Goal: Transaction & Acquisition: Obtain resource

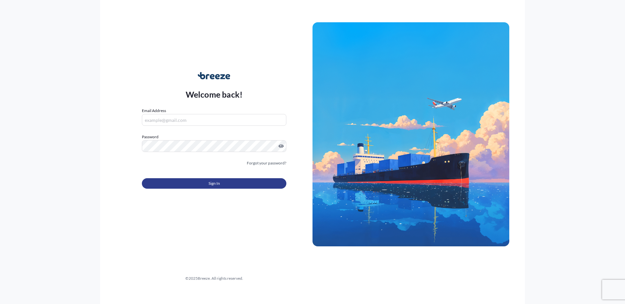
type input "[PERSON_NAME][EMAIL_ADDRESS][DOMAIN_NAME]"
click at [226, 185] on button "Sign In" at bounding box center [214, 183] width 145 height 10
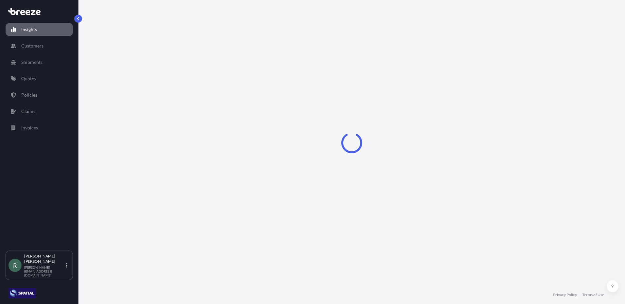
select select "2025"
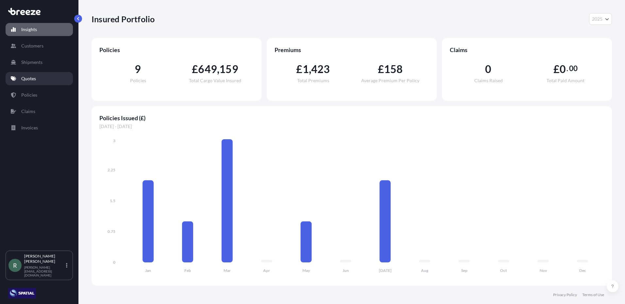
click at [53, 78] on link "Quotes" at bounding box center [39, 78] width 67 height 13
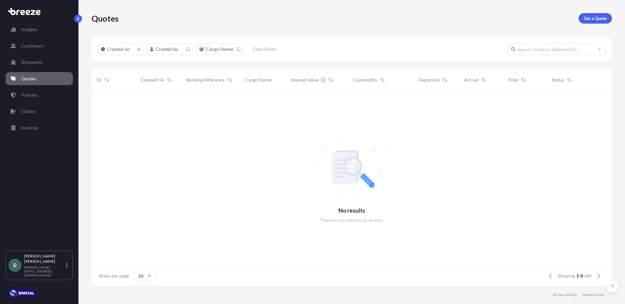
scroll to position [192, 516]
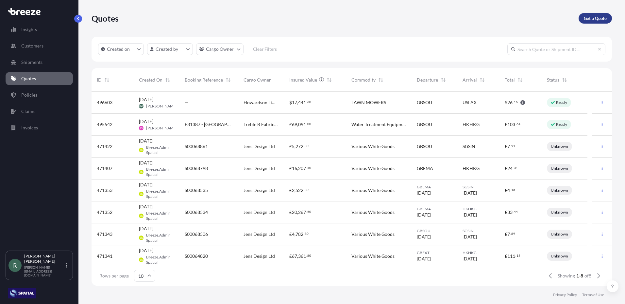
click at [605, 18] on p "Get a Quote" at bounding box center [595, 18] width 23 height 7
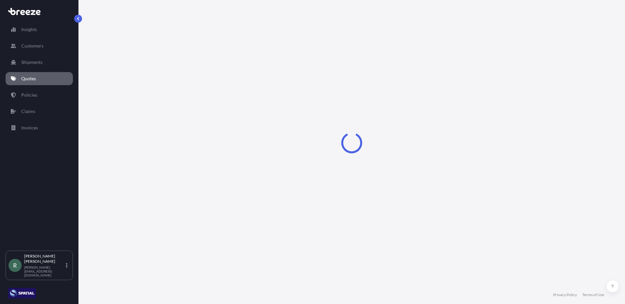
select select "Road"
select select "Sea"
select select "1"
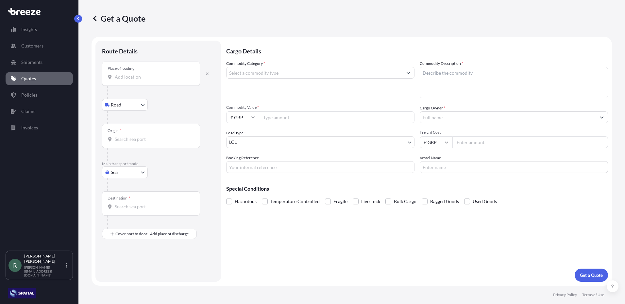
click at [168, 75] on input "Place of loading" at bounding box center [153, 77] width 77 height 7
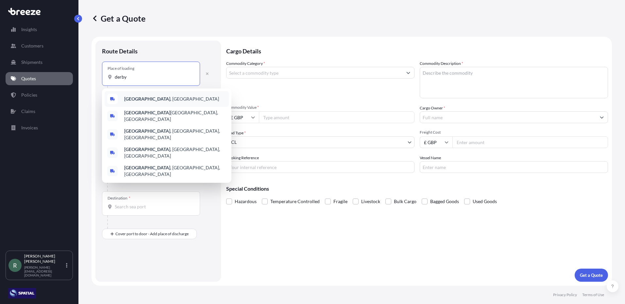
click at [148, 99] on div "[GEOGRAPHIC_DATA] , [GEOGRAPHIC_DATA]" at bounding box center [167, 99] width 124 height 16
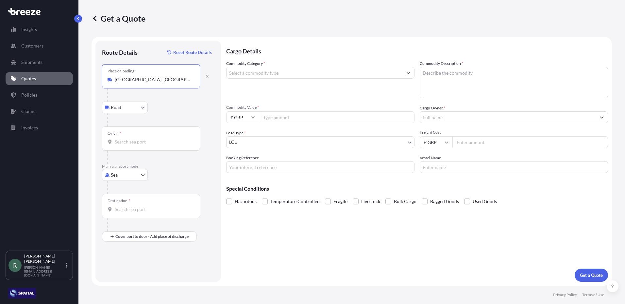
type input "[GEOGRAPHIC_DATA], [GEOGRAPHIC_DATA]"
click at [136, 133] on div "Origin *" at bounding box center [151, 138] width 98 height 24
click at [136, 138] on input "Origin *" at bounding box center [153, 141] width 77 height 7
type input "GBSOU - [GEOGRAPHIC_DATA], [GEOGRAPHIC_DATA]"
click at [132, 209] on input "Destination *" at bounding box center [153, 209] width 77 height 7
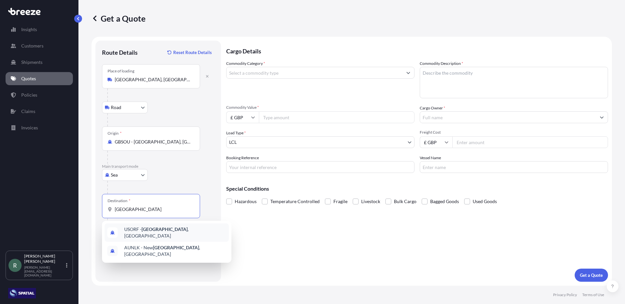
click at [165, 233] on span "USORF - [GEOGRAPHIC_DATA] , [GEOGRAPHIC_DATA]" at bounding box center [175, 232] width 102 height 13
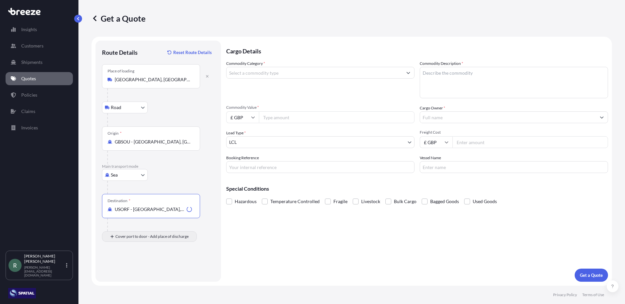
type input "USORF - [GEOGRAPHIC_DATA], [GEOGRAPHIC_DATA]"
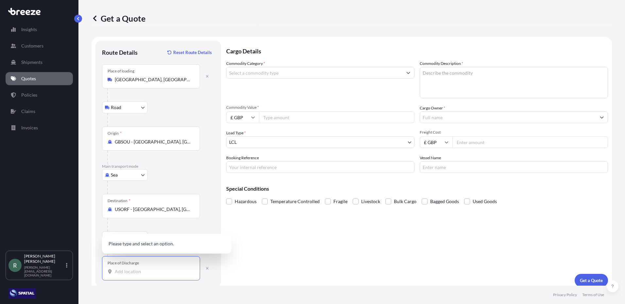
click at [138, 270] on input "Place of Discharge" at bounding box center [153, 271] width 77 height 7
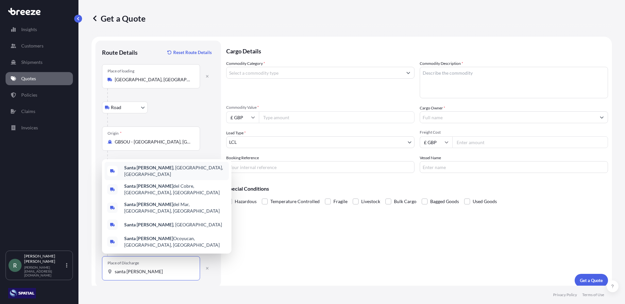
click at [148, 177] on span "[GEOGRAPHIC_DATA] , [GEOGRAPHIC_DATA], [GEOGRAPHIC_DATA]" at bounding box center [175, 170] width 102 height 13
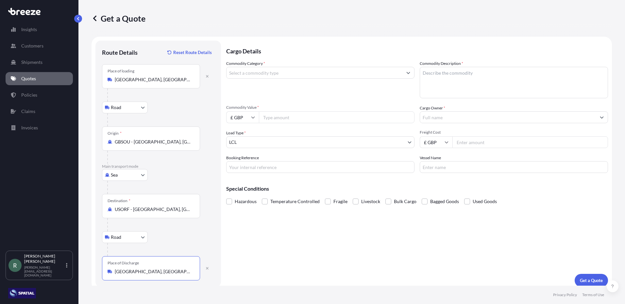
type input "[GEOGRAPHIC_DATA], [GEOGRAPHIC_DATA], [GEOGRAPHIC_DATA]"
click at [328, 74] on input "Commodity Category *" at bounding box center [315, 73] width 176 height 12
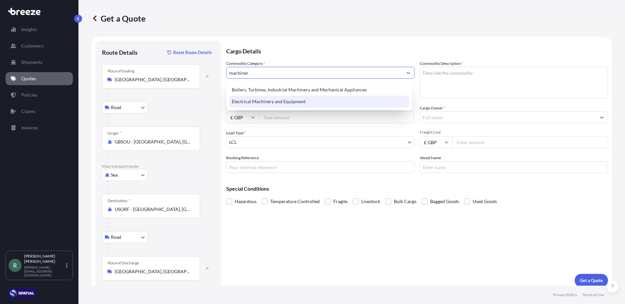
click at [300, 103] on div "Electrical Machinery and Equipment" at bounding box center [319, 102] width 180 height 12
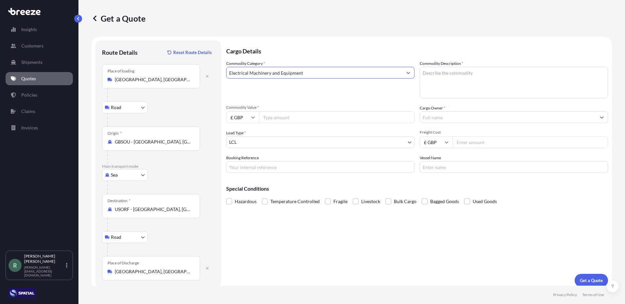
type input "Electrical Machinery and Equipment"
click at [432, 81] on textarea "Commodity Description *" at bounding box center [514, 82] width 188 height 31
type textarea "Lawn Mowers"
click at [253, 118] on icon at bounding box center [254, 117] width 4 height 2
click at [238, 161] on div "$ USD" at bounding box center [242, 162] width 27 height 12
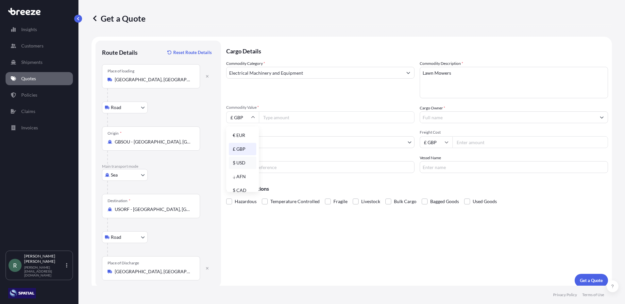
type input "$ USD"
click at [272, 118] on input "Commodity Value *" at bounding box center [337, 117] width 156 height 12
type input "226896"
click at [268, 140] on body "Insights Customers Shipments Quotes Policies Claims Invoices R [PERSON_NAME] [P…" at bounding box center [312, 152] width 625 height 304
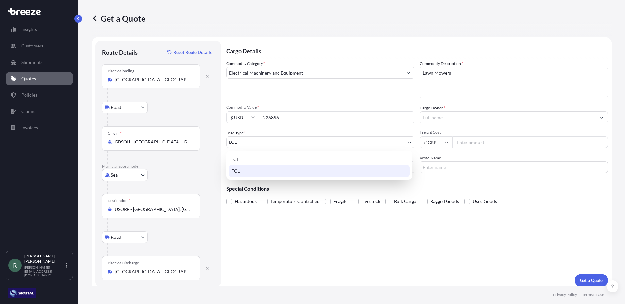
click at [256, 168] on div "FCL" at bounding box center [319, 171] width 181 height 12
select select "2"
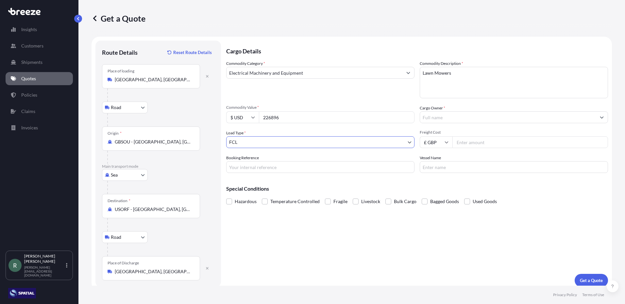
click at [480, 116] on input "Cargo Owner *" at bounding box center [508, 117] width 176 height 12
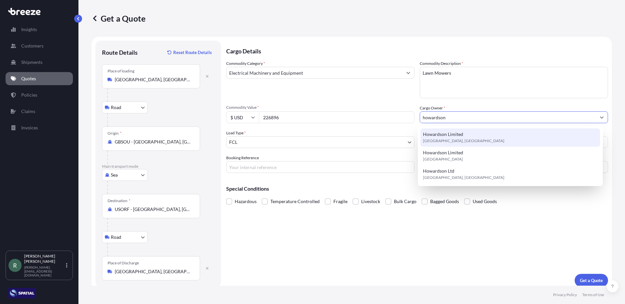
click at [443, 140] on span "[GEOGRAPHIC_DATA], [GEOGRAPHIC_DATA]" at bounding box center [463, 140] width 81 height 7
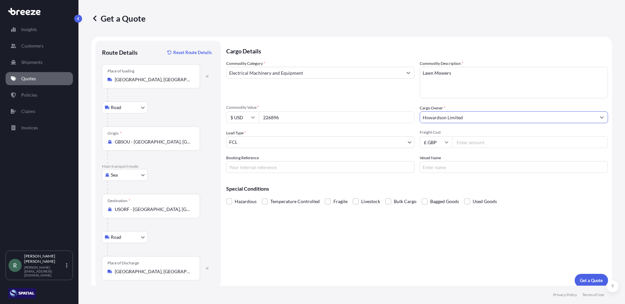
type input "Howardson Limited"
click at [484, 142] on input "Freight Cost" at bounding box center [531, 142] width 156 height 12
type input "7345"
click at [240, 200] on span "Hazardous" at bounding box center [246, 201] width 22 height 10
click at [226, 196] on input "Hazardous" at bounding box center [226, 196] width 0 height 0
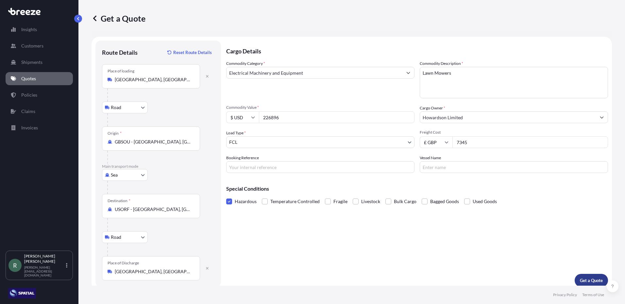
click at [587, 278] on p "Get a Quote" at bounding box center [591, 280] width 23 height 7
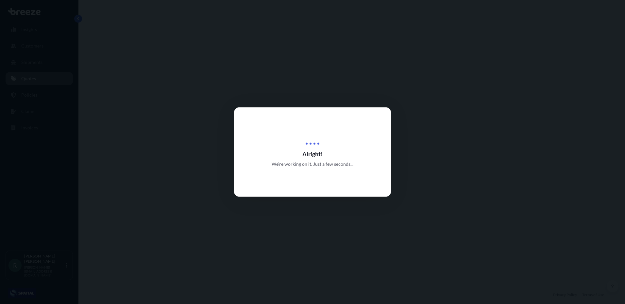
select select "Road"
select select "Sea"
select select "Road"
select select "2"
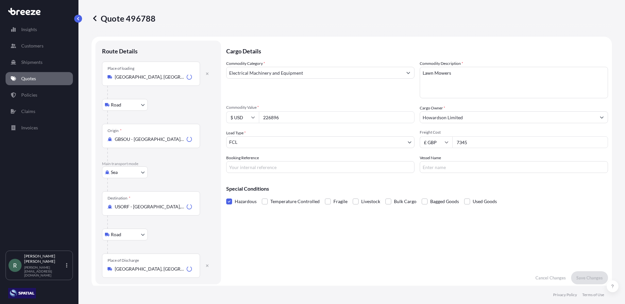
scroll to position [262, 0]
